Goal: Information Seeking & Learning: Learn about a topic

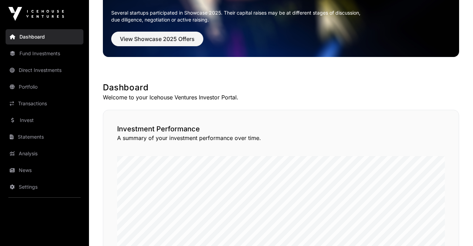
scroll to position [100, 0]
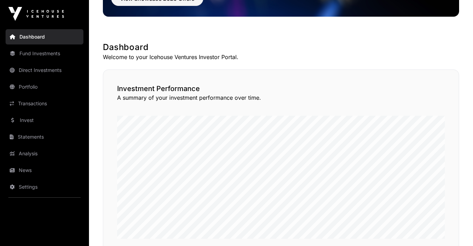
click at [25, 171] on link "News" at bounding box center [45, 170] width 78 height 15
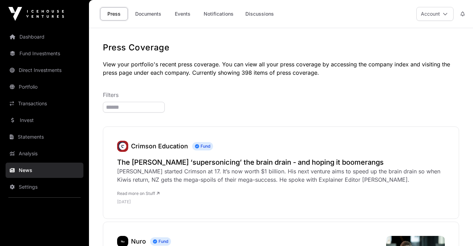
click at [26, 37] on link "Dashboard" at bounding box center [45, 36] width 78 height 15
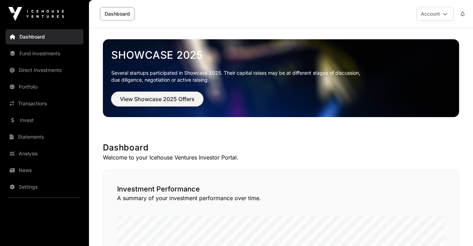
click at [151, 103] on button "View Showcase 2025 Offers" at bounding box center [157, 99] width 92 height 15
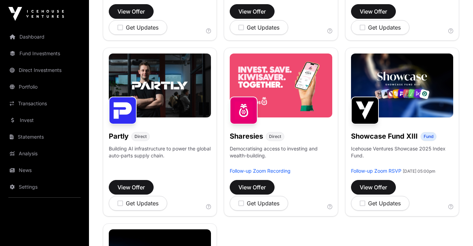
scroll to position [413, 0]
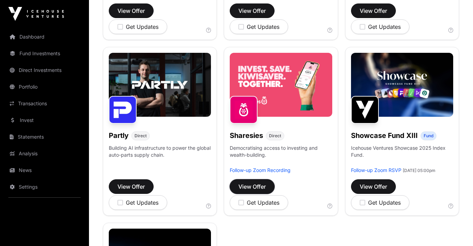
click at [257, 185] on span "View Offer" at bounding box center [251, 186] width 27 height 8
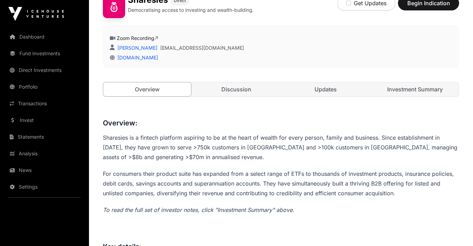
scroll to position [182, 0]
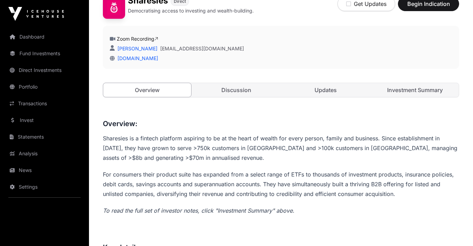
click at [241, 95] on link "Discussion" at bounding box center [236, 90] width 88 height 14
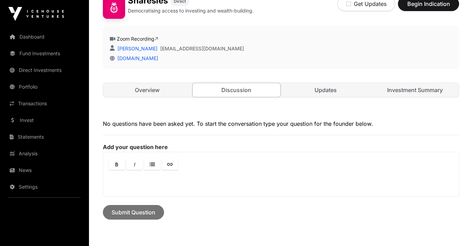
click at [316, 91] on link "Updates" at bounding box center [326, 90] width 88 height 14
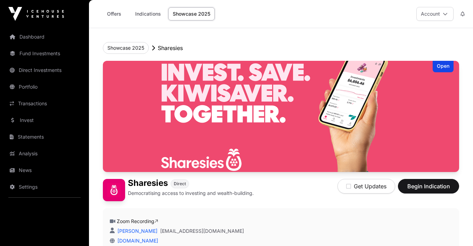
click at [146, 15] on link "Indications" at bounding box center [148, 13] width 35 height 13
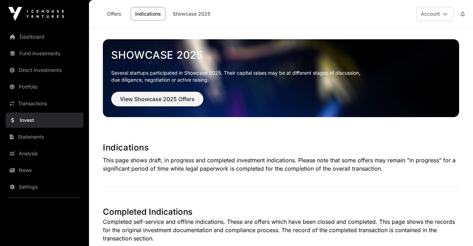
click at [107, 11] on link "Offers" at bounding box center [114, 13] width 28 height 13
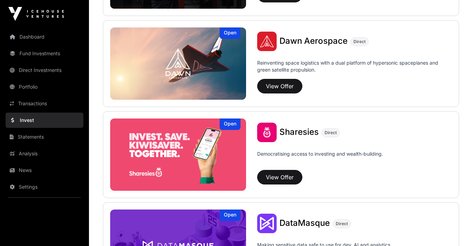
scroll to position [811, 0]
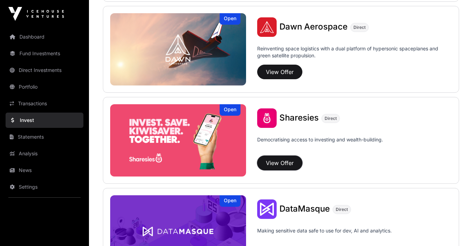
click at [286, 164] on button "View Offer" at bounding box center [279, 163] width 45 height 15
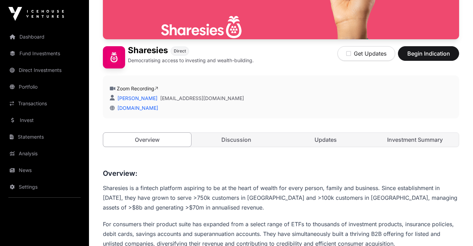
scroll to position [137, 0]
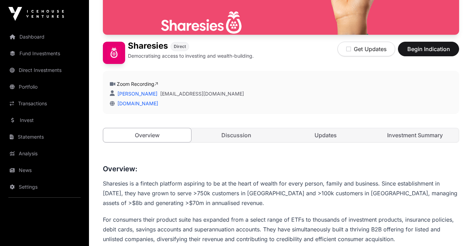
click at [402, 135] on link "Investment Summary" at bounding box center [414, 135] width 88 height 14
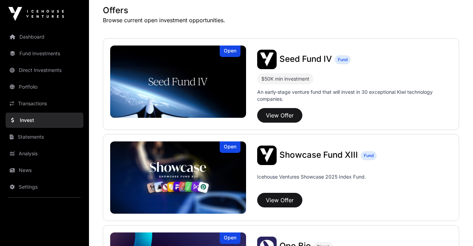
scroll to position [811, 0]
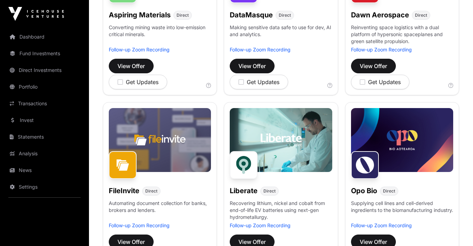
scroll to position [413, 0]
